Goal: Task Accomplishment & Management: Use online tool/utility

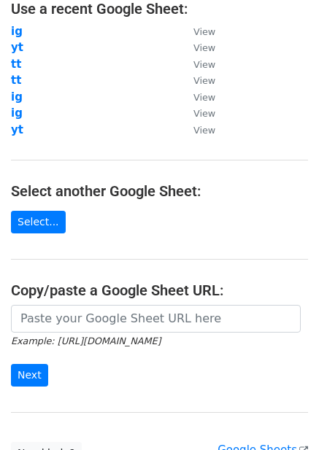
scroll to position [225, 0]
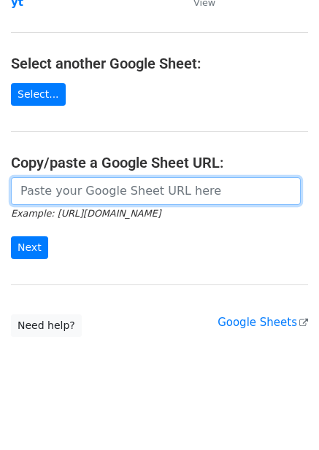
click at [85, 188] on input "url" at bounding box center [156, 191] width 290 height 28
paste input "https://docs.google.com/spreadsheets/d/1rGPAsHl1sK5ZscMz3I6SNnejYVaKO43mwTH5aDt…"
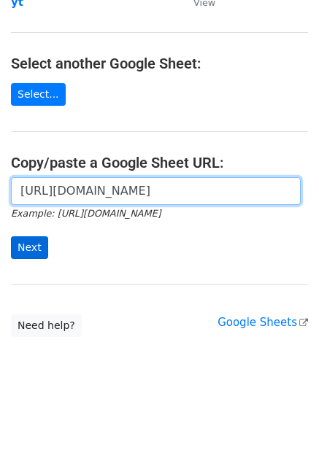
type input "https://docs.google.com/spreadsheets/d/1rGPAsHl1sK5ZscMz3I6SNnejYVaKO43mwTH5aDt…"
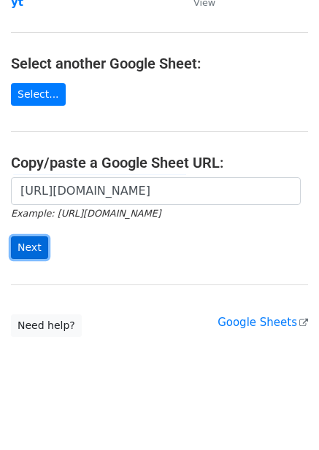
click at [36, 236] on input "Next" at bounding box center [29, 247] width 37 height 23
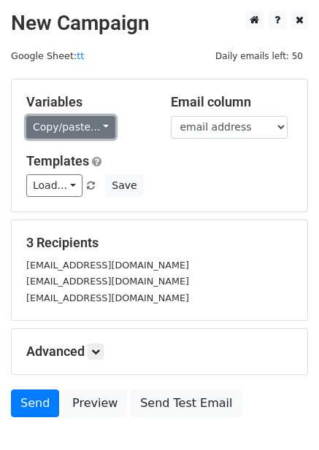
click at [99, 128] on link "Copy/paste..." at bounding box center [70, 127] width 89 height 23
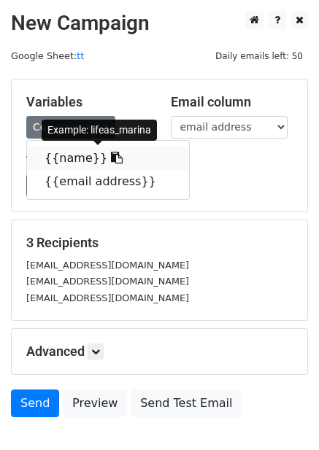
click at [63, 159] on link "{{name}}" at bounding box center [108, 158] width 162 height 23
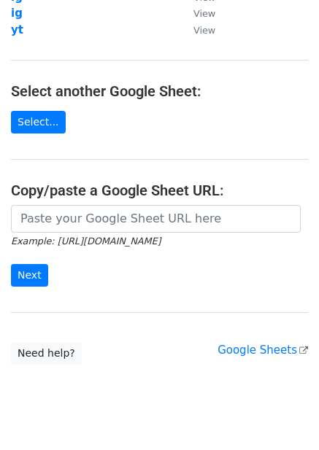
scroll to position [219, 0]
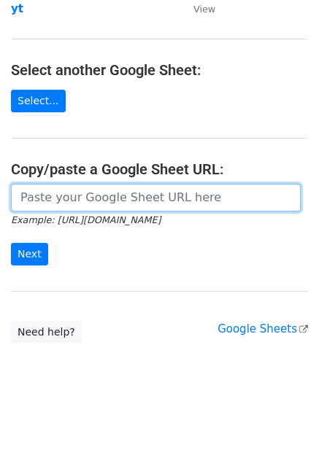
click at [133, 193] on input "url" at bounding box center [156, 198] width 290 height 28
paste input "[URL][DOMAIN_NAME]"
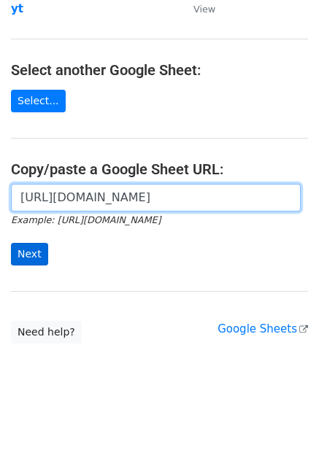
type input "[URL][DOMAIN_NAME]"
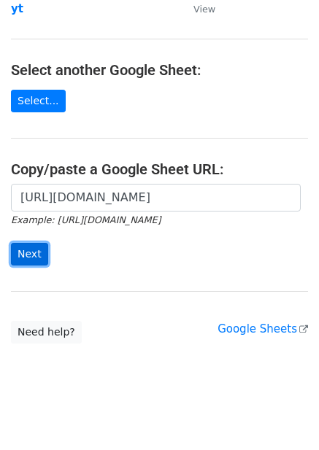
click at [36, 258] on input "Next" at bounding box center [29, 254] width 37 height 23
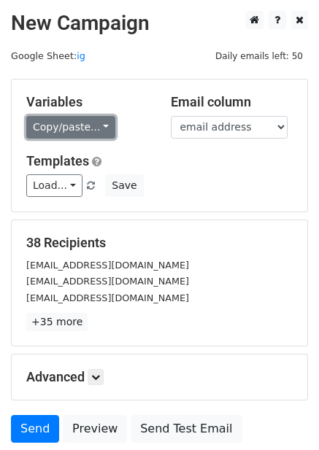
click at [85, 126] on link "Copy/paste..." at bounding box center [70, 127] width 89 height 23
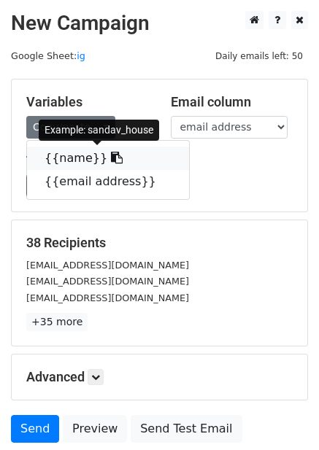
click at [73, 151] on link "{{name}}" at bounding box center [108, 158] width 162 height 23
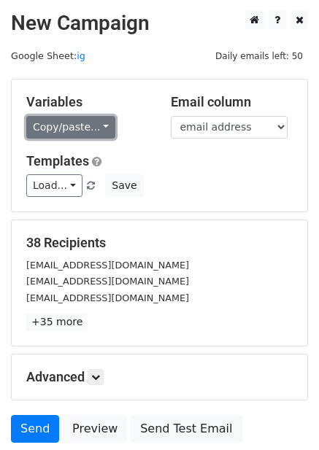
click at [55, 131] on link "Copy/paste..." at bounding box center [70, 127] width 89 height 23
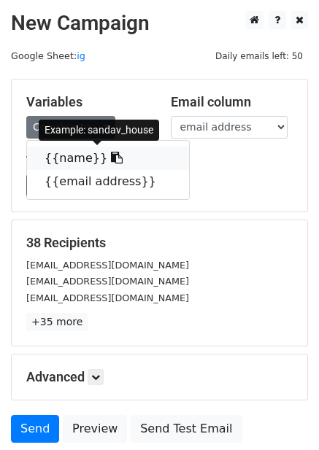
click at [58, 156] on link "{{name}}" at bounding box center [108, 158] width 162 height 23
